Goal: Task Accomplishment & Management: Manage account settings

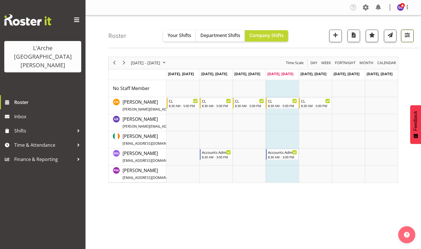
drag, startPoint x: 406, startPoint y: 32, endPoint x: 403, endPoint y: 37, distance: 5.2
click at [406, 32] on span "button" at bounding box center [406, 34] width 7 height 7
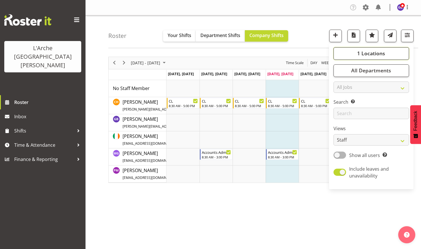
click at [366, 50] on span "1 Locations" at bounding box center [371, 53] width 28 height 7
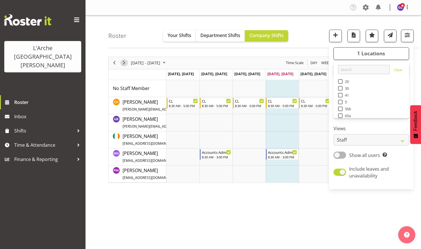
click at [124, 61] on span "Next" at bounding box center [123, 62] width 7 height 7
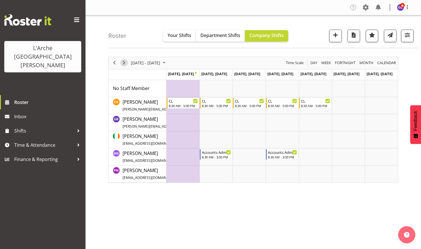
click at [124, 61] on span "Next" at bounding box center [123, 62] width 7 height 7
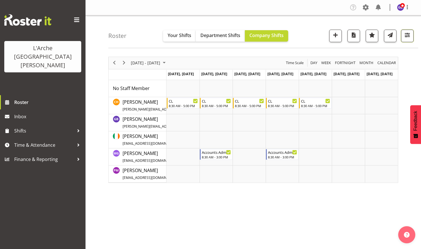
click at [407, 32] on span "button" at bounding box center [406, 34] width 7 height 7
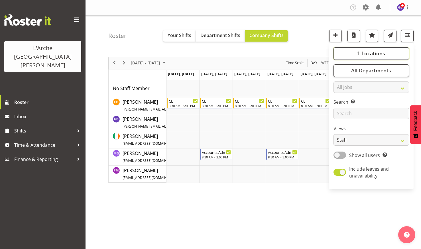
click at [362, 53] on span "1 Locations" at bounding box center [371, 53] width 28 height 7
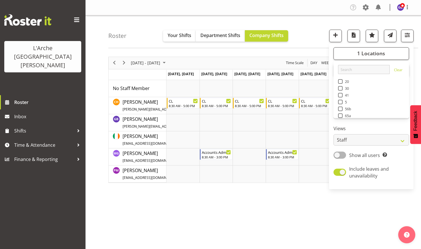
click at [340, 79] on span at bounding box center [340, 81] width 5 height 5
click at [340, 79] on input "20" at bounding box center [340, 81] width 4 height 4
checkbox input "true"
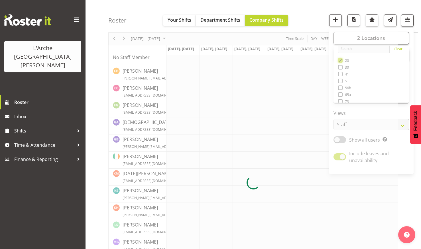
scroll to position [11, 0]
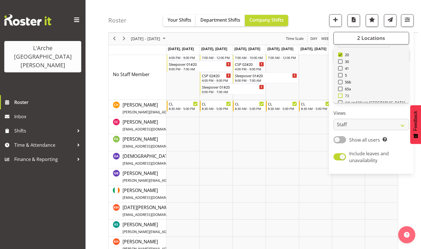
click at [341, 95] on span at bounding box center [340, 95] width 5 height 5
click at [341, 95] on input "73" at bounding box center [340, 96] width 4 height 4
checkbox input "true"
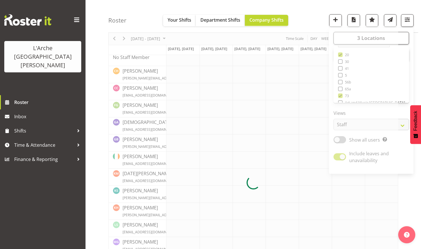
click at [306, 9] on div "Company Settings Roles & Skills Tasks Jobs Employees Locations & Departments Ac…" at bounding box center [252, 156] width 335 height 375
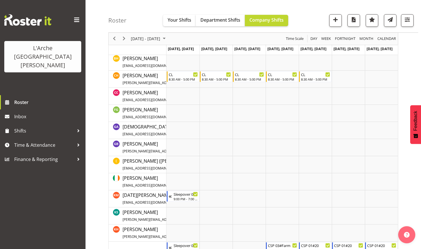
scroll to position [142, 0]
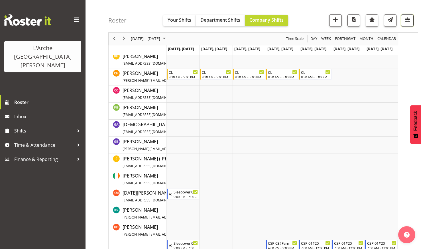
click at [408, 19] on span "button" at bounding box center [406, 19] width 7 height 7
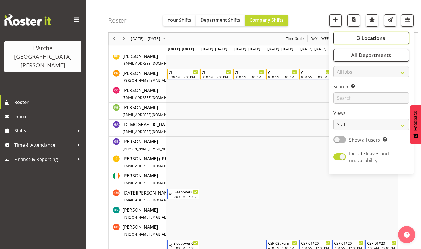
click at [357, 35] on button "3 Locations" at bounding box center [370, 38] width 75 height 13
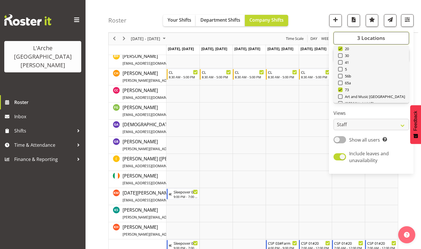
scroll to position [11, 0]
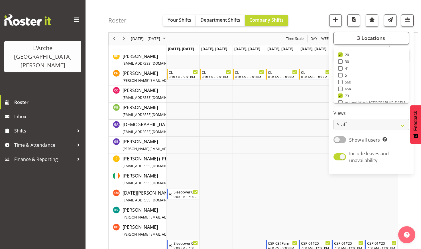
click at [341, 74] on span at bounding box center [340, 75] width 5 height 5
click at [341, 74] on input "5" at bounding box center [340, 75] width 4 height 4
checkbox input "true"
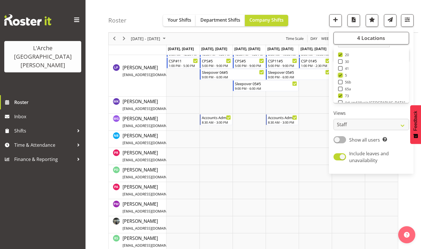
scroll to position [501, 0]
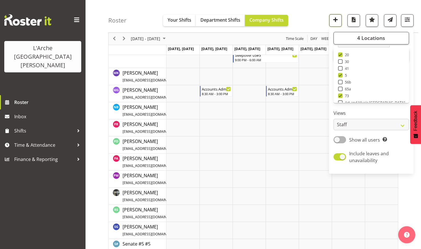
click at [335, 18] on span "button" at bounding box center [335, 19] width 7 height 7
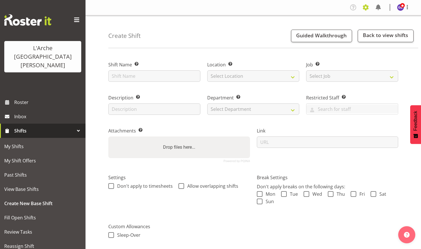
click at [366, 5] on span at bounding box center [365, 7] width 9 height 9
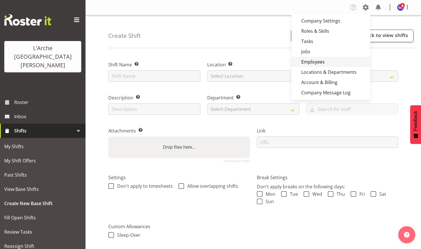
click at [312, 60] on link "Employees" at bounding box center [330, 62] width 79 height 10
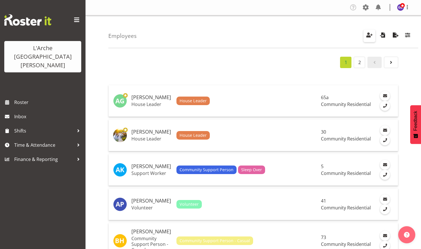
click at [369, 34] on span "button" at bounding box center [368, 34] width 7 height 7
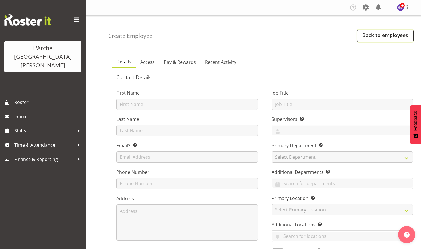
click at [372, 35] on link "Back to employees" at bounding box center [385, 36] width 56 height 13
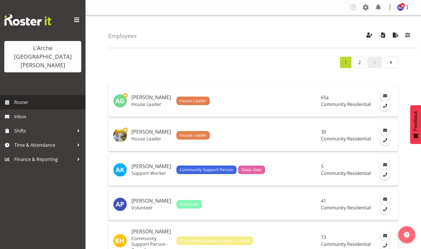
click at [21, 98] on span "Roster" at bounding box center [48, 102] width 68 height 9
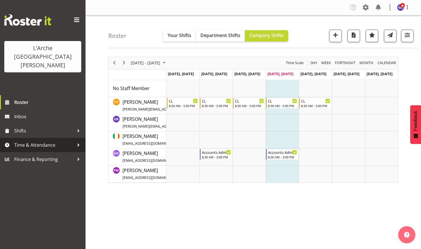
click at [30, 141] on span "Time & Attendance" at bounding box center [44, 145] width 60 height 9
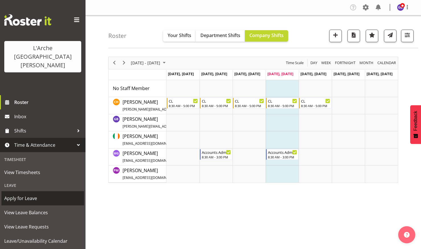
click at [23, 194] on span "Apply for Leave" at bounding box center [42, 198] width 77 height 9
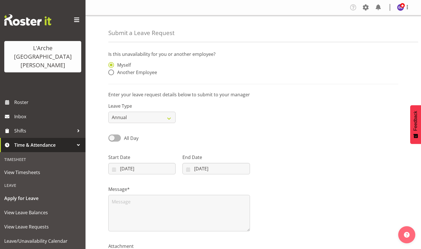
drag, startPoint x: 111, startPoint y: 71, endPoint x: 117, endPoint y: 76, distance: 7.5
click at [111, 71] on span at bounding box center [111, 73] width 6 height 6
click at [111, 71] on input "Another Employee" at bounding box center [110, 73] width 4 height 4
radio input "true"
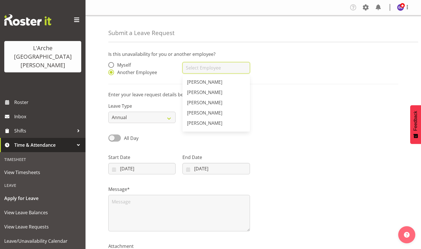
click at [189, 68] on input "text" at bounding box center [215, 67] width 67 height 11
drag, startPoint x: 200, startPoint y: 99, endPoint x: 186, endPoint y: 104, distance: 14.1
click at [200, 100] on span "[PERSON_NAME]" at bounding box center [204, 102] width 35 height 6
type input "[PERSON_NAME]"
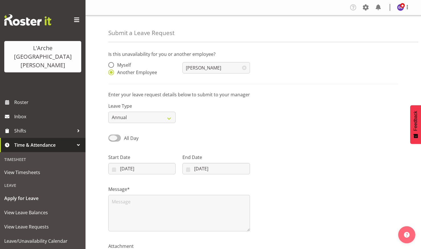
click at [111, 136] on span at bounding box center [114, 137] width 13 height 7
click at [111, 136] on input "All Day" at bounding box center [110, 138] width 4 height 4
checkbox input "true"
click at [161, 166] on input "[DATE]" at bounding box center [141, 168] width 67 height 11
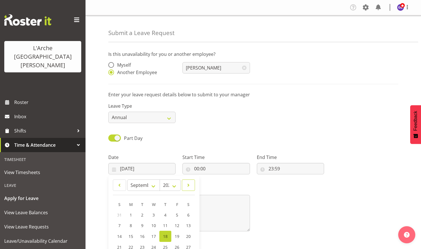
click at [188, 183] on span at bounding box center [188, 185] width 6 height 7
select select "9"
click at [189, 214] on span "4" at bounding box center [188, 214] width 2 height 5
type input "04/10/2025"
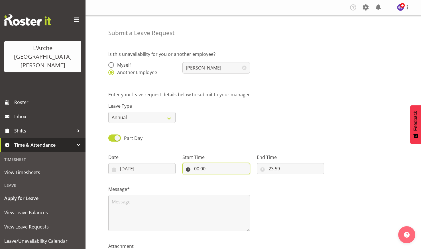
click at [212, 166] on input "00:00" at bounding box center [215, 168] width 67 height 11
click at [221, 182] on select "00 01 02 03 04 05 06 07 08 09 10 11 12 13 14 15 16 17 18 19 20 21 22 23" at bounding box center [221, 183] width 13 height 11
select select "16"
click at [215, 178] on select "00 01 02 03 04 05 06 07 08 09 10 11 12 13 14 15 16 17 18 19 20 21 22 23" at bounding box center [221, 183] width 13 height 11
type input "16:00"
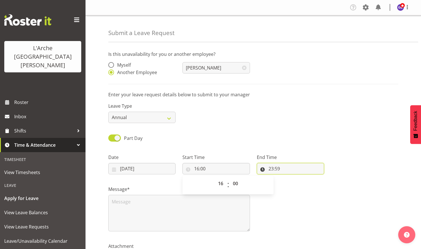
click at [283, 167] on input "23:59" at bounding box center [290, 168] width 67 height 11
click at [294, 182] on select "00 01 02 03 04 05 06 07 08 09 10 11 12 13 14 15 16 17 18 19 20 21 22 23" at bounding box center [295, 183] width 13 height 11
select select "21"
click at [289, 178] on select "00 01 02 03 04 05 06 07 08 09 10 11 12 13 14 15 16 17 18 19 20 21 22 23" at bounding box center [295, 183] width 13 height 11
type input "21:59"
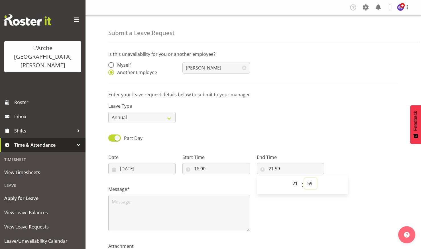
click at [309, 181] on select "00 01 02 03 04 05 06 07 08 09 10 11 12 13 14 15 16 17 18 19 20 21 22 23 24 25 2…" at bounding box center [310, 183] width 13 height 11
select select "0"
click at [304, 178] on select "00 01 02 03 04 05 06 07 08 09 10 11 12 13 14 15 16 17 18 19 20 21 22 23 24 25 2…" at bounding box center [310, 183] width 13 height 11
type input "21:00"
click at [116, 200] on textarea at bounding box center [179, 213] width 142 height 36
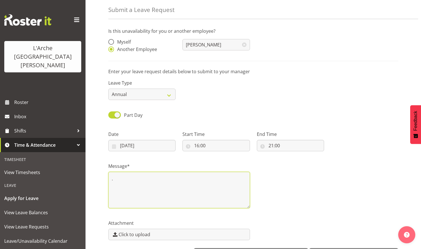
scroll to position [43, 0]
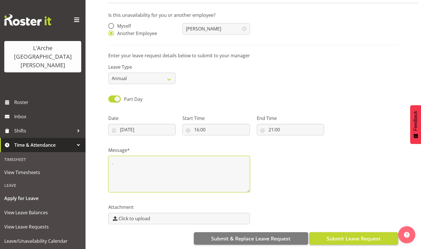
type textarea "."
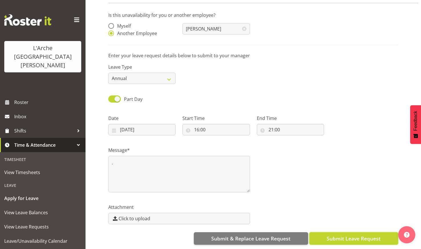
click at [337, 235] on span "Submit Leave Request" at bounding box center [353, 238] width 54 height 7
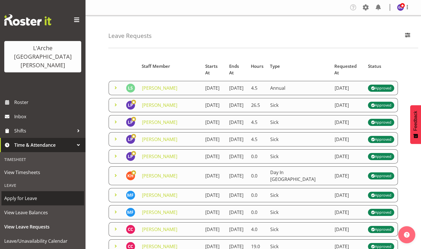
click at [25, 194] on span "Apply for Leave" at bounding box center [42, 198] width 77 height 9
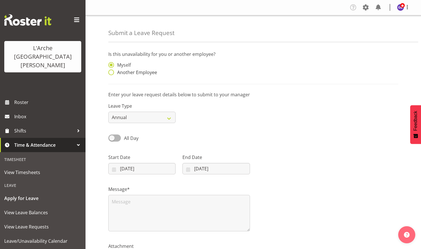
click at [111, 72] on span at bounding box center [111, 73] width 6 height 6
click at [111, 72] on input "Another Employee" at bounding box center [110, 73] width 4 height 4
radio input "true"
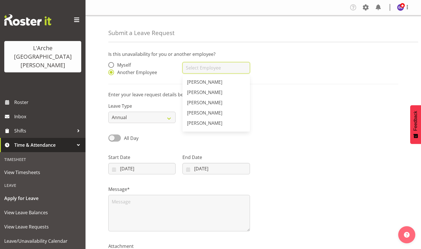
drag, startPoint x: 186, startPoint y: 68, endPoint x: 202, endPoint y: 64, distance: 16.3
click at [186, 69] on input "text" at bounding box center [215, 67] width 67 height 11
click at [199, 100] on span "[PERSON_NAME]" at bounding box center [204, 102] width 35 height 6
type input "[PERSON_NAME]"
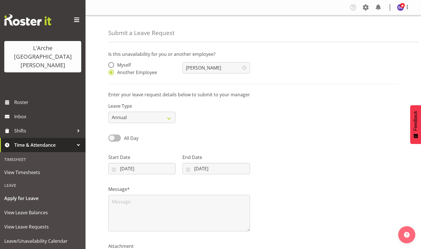
click at [113, 137] on span at bounding box center [114, 137] width 13 height 7
click at [112, 137] on input "All Day" at bounding box center [110, 138] width 4 height 4
checkbox input "true"
click at [151, 166] on input "[DATE]" at bounding box center [141, 168] width 67 height 11
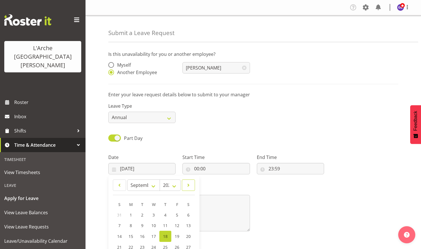
click at [188, 183] on span at bounding box center [188, 185] width 6 height 7
select select "9"
drag, startPoint x: 119, startPoint y: 225, endPoint x: 124, endPoint y: 221, distance: 5.9
click at [119, 224] on span "5" at bounding box center [120, 225] width 2 height 5
type input "[DATE]"
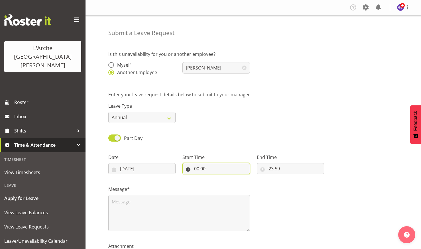
click at [205, 167] on input "00:00" at bounding box center [215, 168] width 67 height 11
click at [220, 182] on select "00 01 02 03 04 05 06 07 08 09 10 11 12 13 14 15 16 17 18 19 20 21 22 23" at bounding box center [221, 183] width 13 height 11
select select "7"
click at [215, 178] on select "00 01 02 03 04 05 06 07 08 09 10 11 12 13 14 15 16 17 18 19 20 21 22 23" at bounding box center [221, 183] width 13 height 11
type input "07:00"
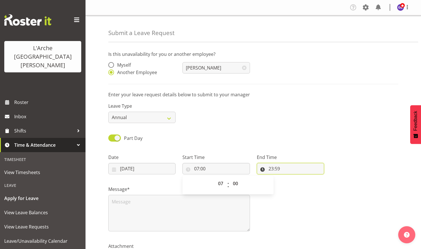
click at [283, 167] on input "23:59" at bounding box center [290, 168] width 67 height 11
click at [295, 181] on select "00 01 02 03 04 05 06 07 08 09 10 11 12 13 14 15 16 17 18 19 20 21 22 23" at bounding box center [295, 183] width 13 height 11
select select "12"
click at [289, 178] on select "00 01 02 03 04 05 06 07 08 09 10 11 12 13 14 15 16 17 18 19 20 21 22 23" at bounding box center [295, 183] width 13 height 11
type input "12:59"
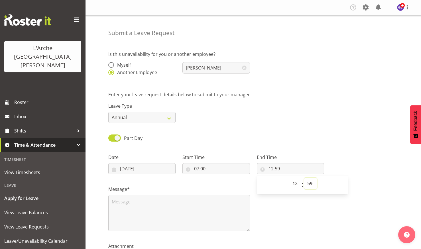
click at [310, 182] on select "00 01 02 03 04 05 06 07 08 09 10 11 12 13 14 15 16 17 18 19 20 21 22 23 24 25 2…" at bounding box center [310, 183] width 13 height 11
select select "0"
click at [304, 178] on select "00 01 02 03 04 05 06 07 08 09 10 11 12 13 14 15 16 17 18 19 20 21 22 23 24 25 2…" at bounding box center [310, 183] width 13 height 11
type input "12:00"
click at [120, 204] on textarea at bounding box center [179, 213] width 142 height 36
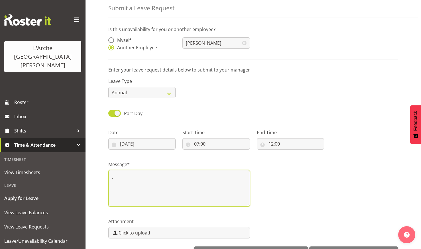
scroll to position [43, 0]
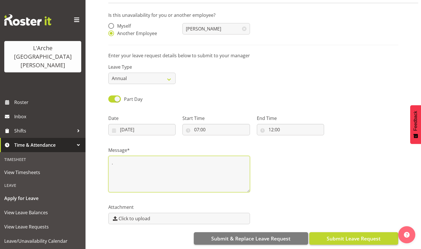
type textarea "."
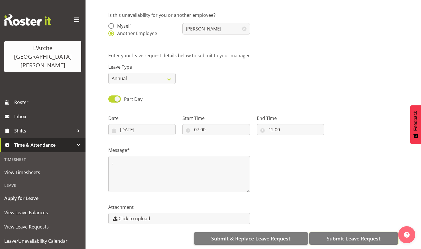
click at [334, 232] on button "Submit Leave Request" at bounding box center [353, 238] width 89 height 13
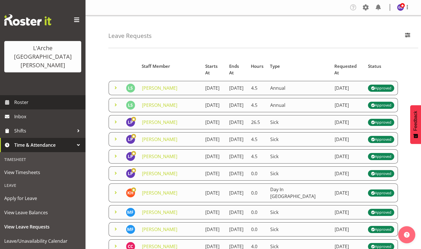
drag, startPoint x: 23, startPoint y: 83, endPoint x: 31, endPoint y: 91, distance: 10.7
click at [23, 98] on span "Roster" at bounding box center [48, 102] width 68 height 9
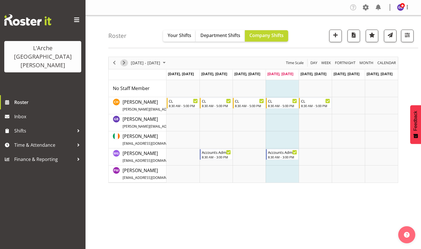
click at [124, 62] on span "Next" at bounding box center [123, 62] width 7 height 7
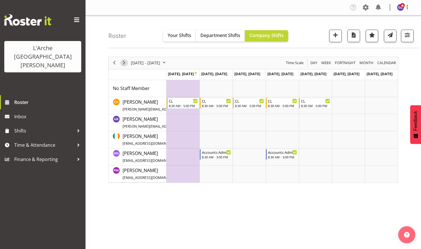
click at [123, 61] on span "Next" at bounding box center [123, 62] width 7 height 7
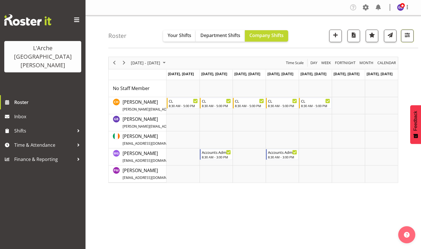
click at [406, 33] on span "button" at bounding box center [406, 34] width 7 height 7
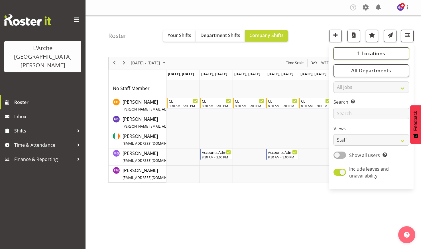
click at [361, 52] on span "1 Locations" at bounding box center [371, 53] width 28 height 7
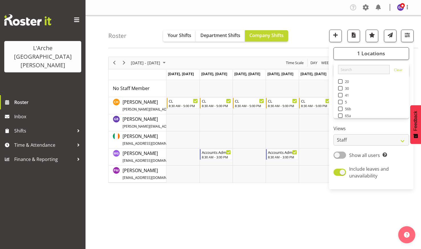
click at [340, 80] on span at bounding box center [340, 81] width 5 height 5
click at [340, 80] on input "20" at bounding box center [340, 81] width 4 height 4
checkbox input "true"
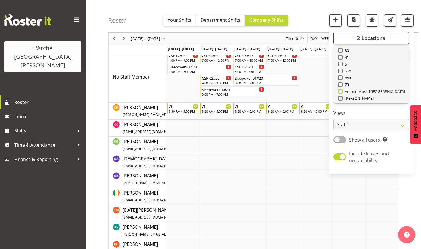
scroll to position [23, 0]
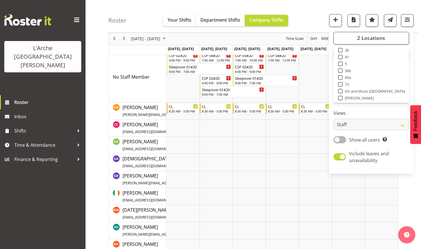
drag, startPoint x: 340, startPoint y: 83, endPoint x: 352, endPoint y: 86, distance: 12.2
click at [340, 83] on span at bounding box center [340, 84] width 5 height 5
click at [340, 83] on input "73" at bounding box center [340, 85] width 4 height 4
checkbox input "true"
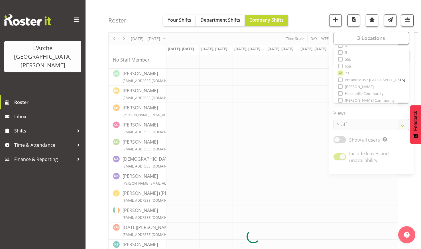
scroll to position [46, 0]
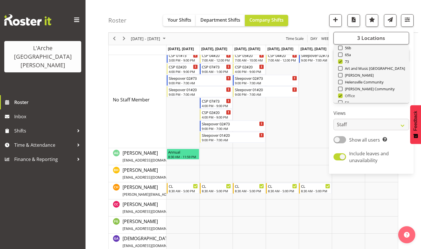
click at [340, 94] on span at bounding box center [340, 95] width 5 height 5
click at [340, 94] on input "Office" at bounding box center [340, 96] width 4 height 4
checkbox input "false"
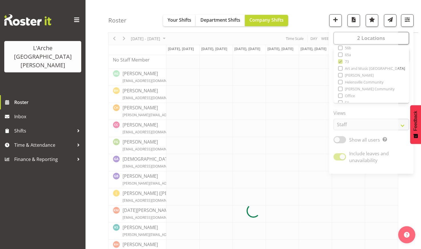
click at [303, 13] on div "Roster Your Shifts Department Shifts Company Shifts 2 Locations Clear 20 30 41 …" at bounding box center [263, 16] width 310 height 33
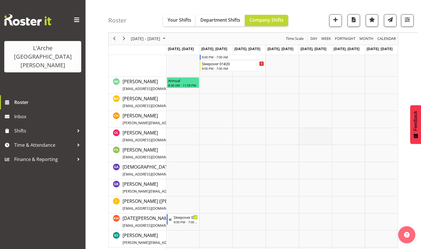
scroll to position [63, 0]
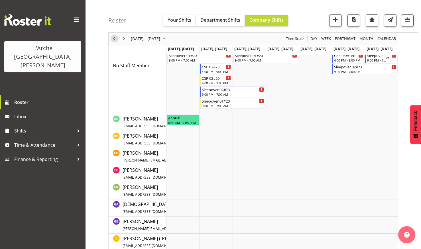
drag, startPoint x: 115, startPoint y: 37, endPoint x: 120, endPoint y: 47, distance: 11.3
click at [115, 37] on span "Previous" at bounding box center [114, 38] width 7 height 7
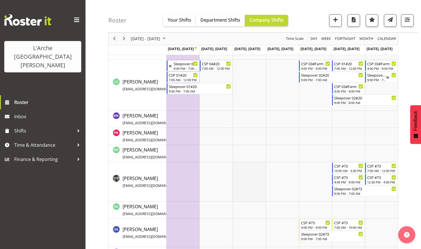
scroll to position [357, 0]
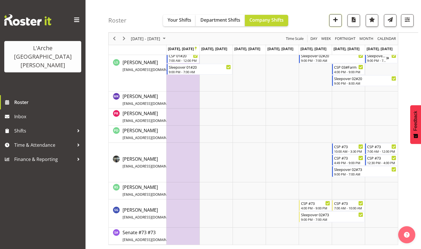
click at [335, 18] on span "button" at bounding box center [335, 19] width 7 height 7
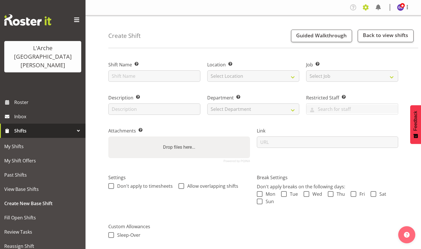
click at [365, 6] on span at bounding box center [365, 7] width 9 height 9
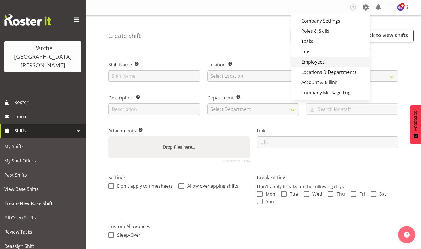
click at [314, 59] on link "Employees" at bounding box center [330, 62] width 79 height 10
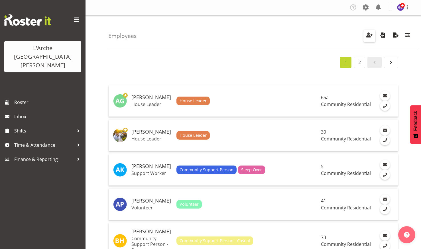
click at [368, 34] on span "button" at bounding box center [368, 34] width 7 height 7
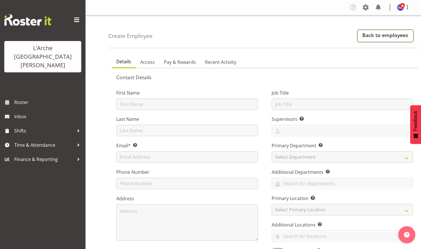
click at [376, 34] on link "Back to employees" at bounding box center [385, 36] width 56 height 13
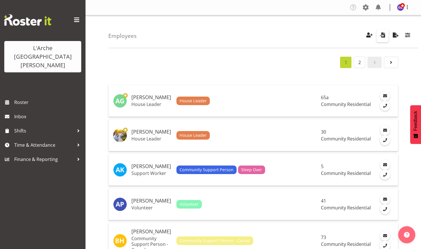
click at [383, 33] on span "button" at bounding box center [382, 34] width 7 height 7
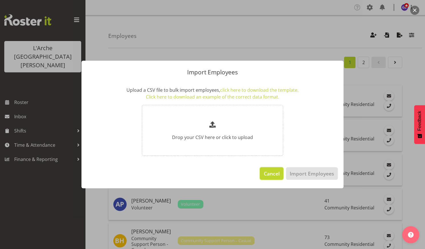
click at [268, 169] on button "Cancel" at bounding box center [271, 173] width 23 height 13
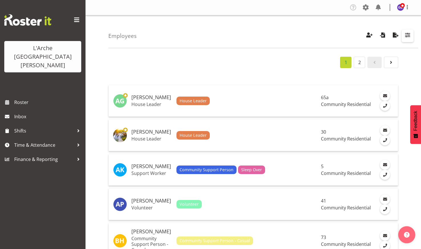
click at [407, 34] on span "button" at bounding box center [407, 34] width 7 height 7
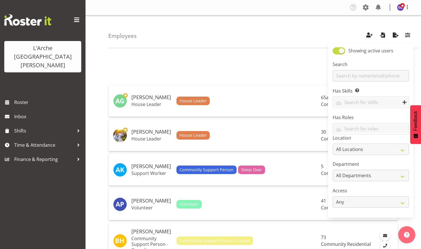
click at [339, 50] on span at bounding box center [338, 50] width 13 height 7
click at [336, 50] on input "Showing active users" at bounding box center [334, 51] width 4 height 4
checkbox input "false"
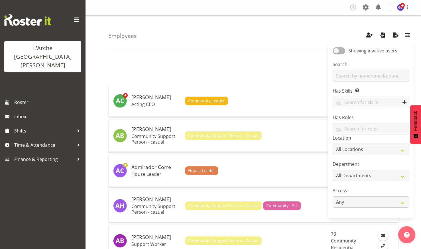
click at [283, 30] on div "Employees Showing inactive users Search Has Skills Enter any skills required fo…" at bounding box center [263, 31] width 310 height 33
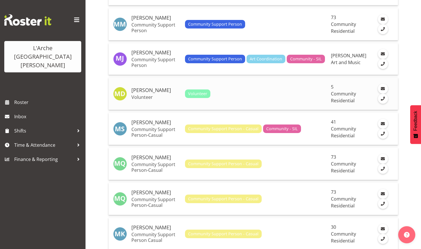
scroll to position [1653, 0]
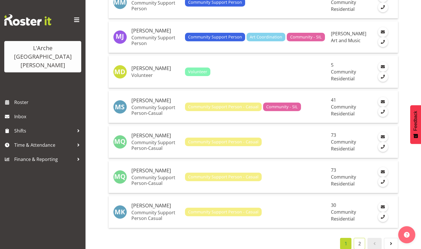
click at [360, 238] on link "2" at bounding box center [359, 243] width 11 height 11
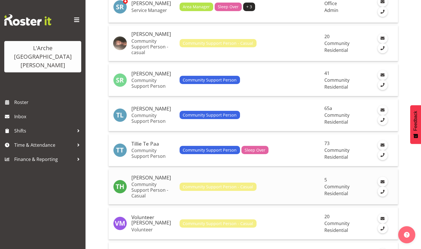
scroll to position [788, 0]
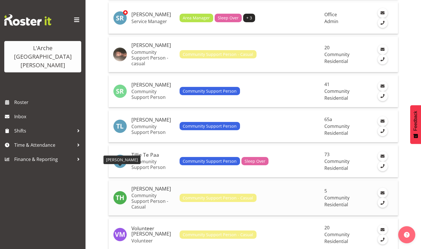
click at [119, 191] on img at bounding box center [120, 198] width 14 height 14
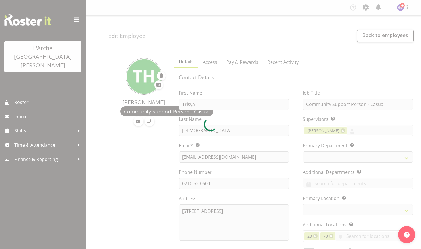
select select "TimelineWeek"
select select
select select "4"
select select "18"
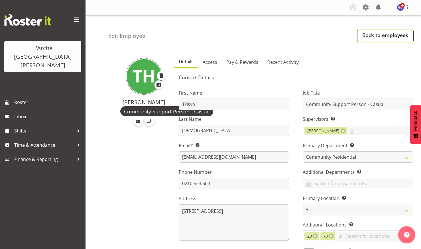
click at [375, 33] on link "Back to employees" at bounding box center [385, 36] width 56 height 13
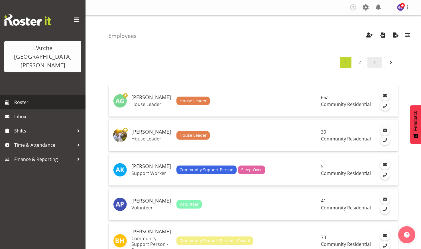
click at [19, 98] on span "Roster" at bounding box center [48, 102] width 68 height 9
